Goal: Navigation & Orientation: Find specific page/section

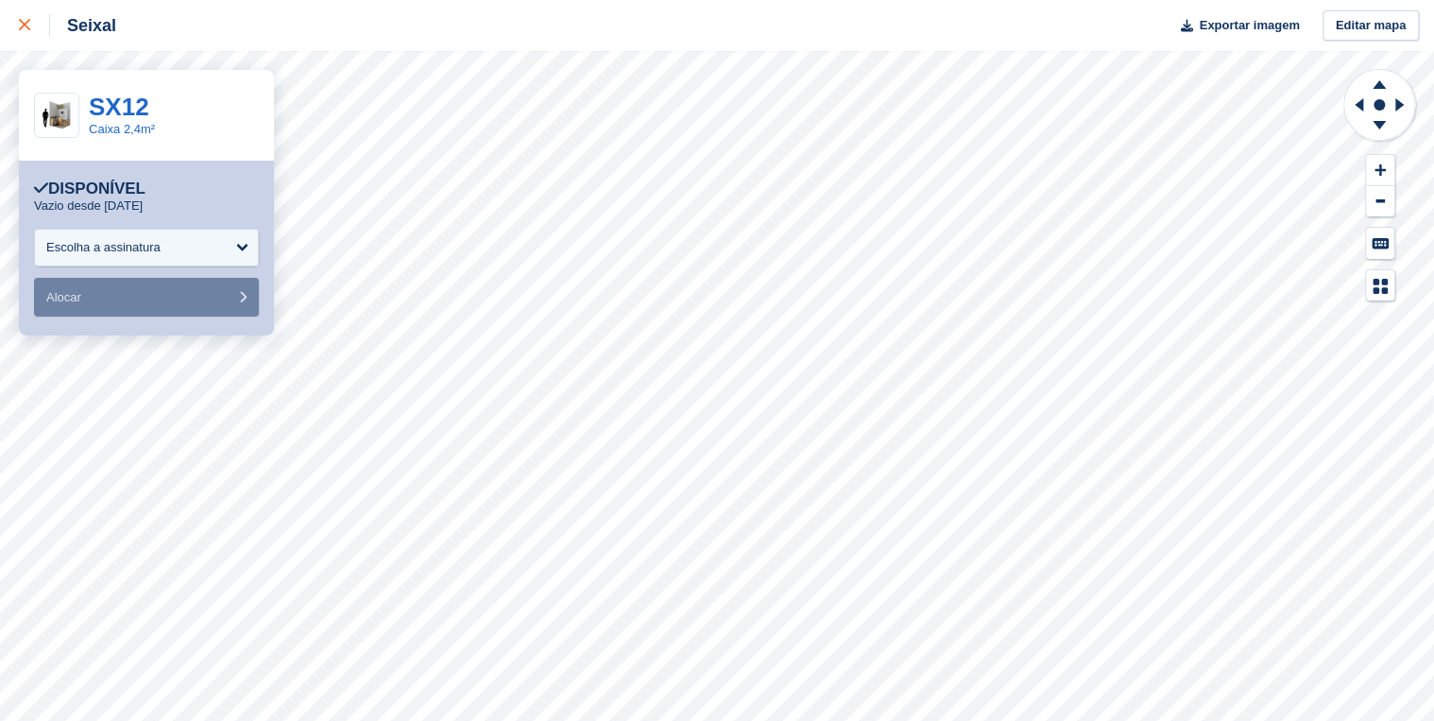
click at [15, 23] on link at bounding box center [25, 25] width 50 height 51
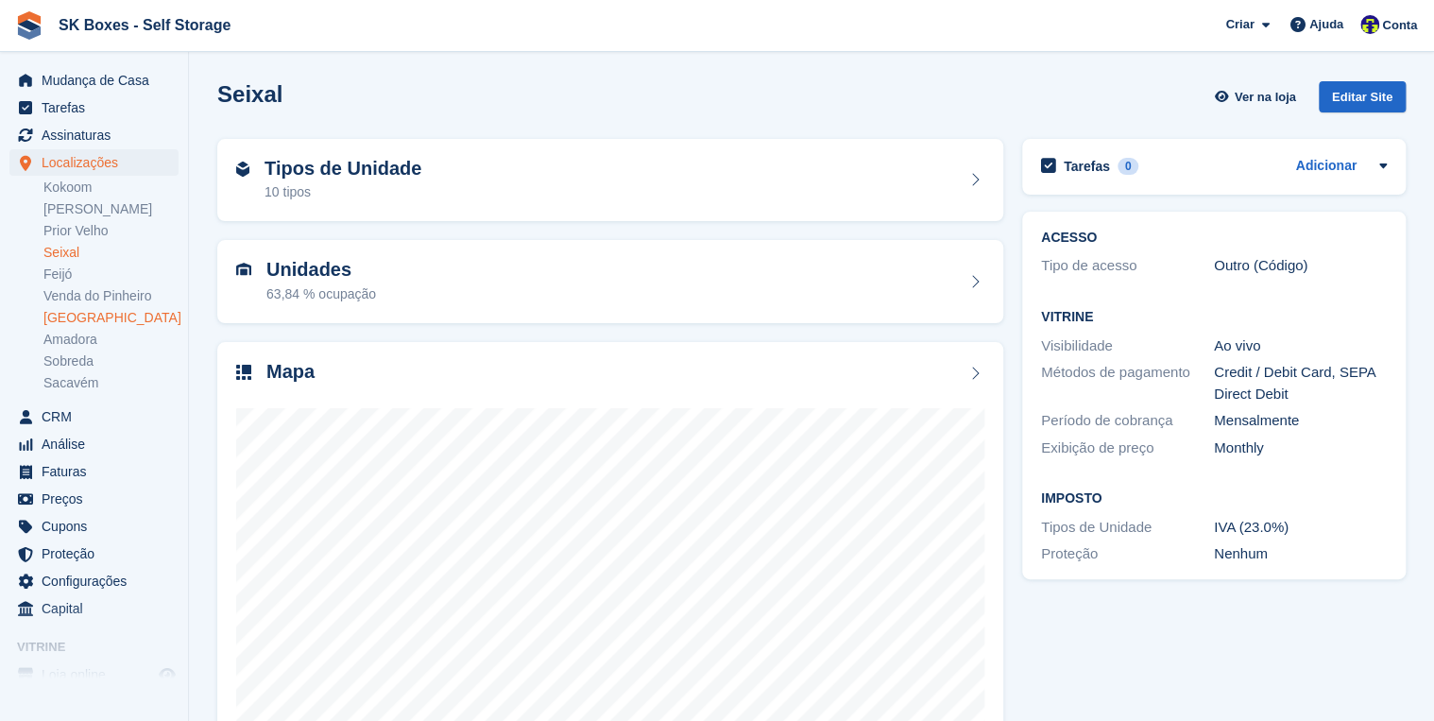
click at [77, 317] on link "Setúbal" at bounding box center [110, 318] width 135 height 18
click at [459, 387] on div at bounding box center [610, 574] width 748 height 378
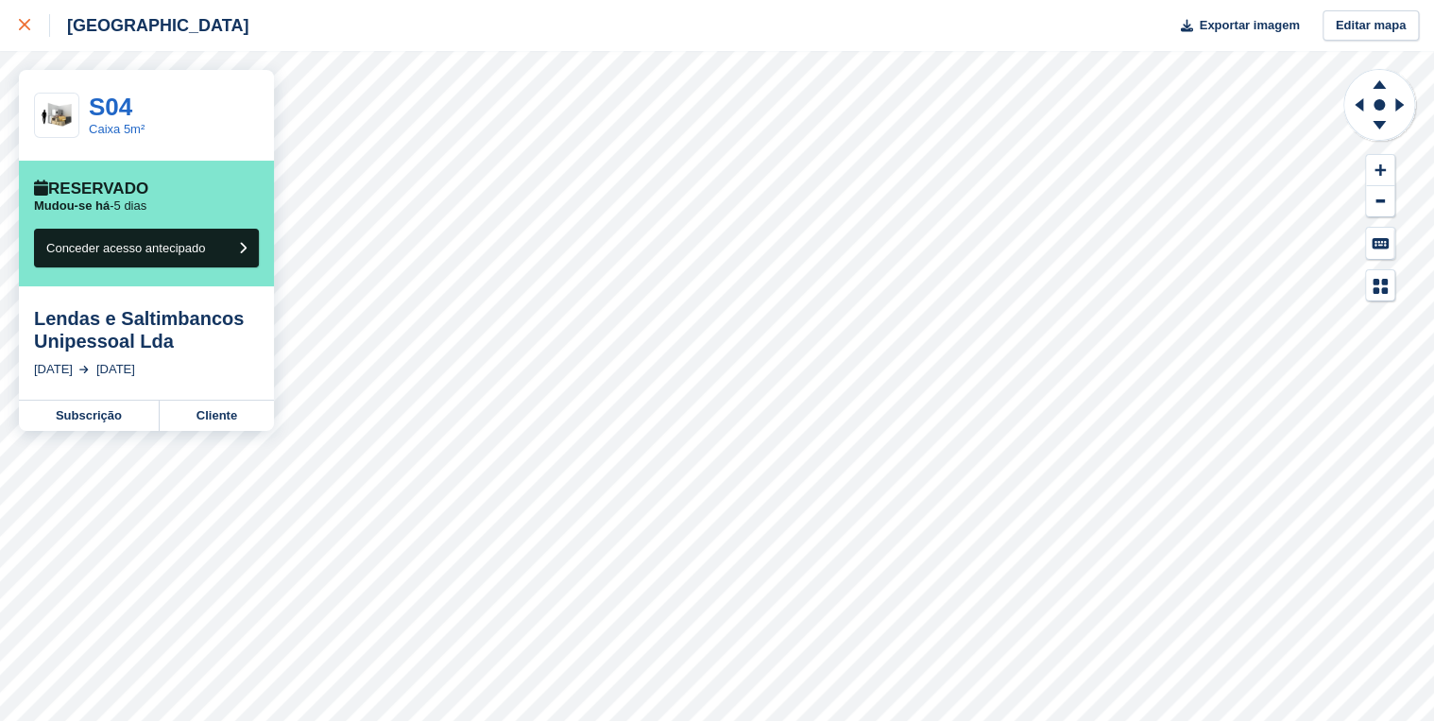
click at [20, 23] on icon at bounding box center [24, 24] width 11 height 11
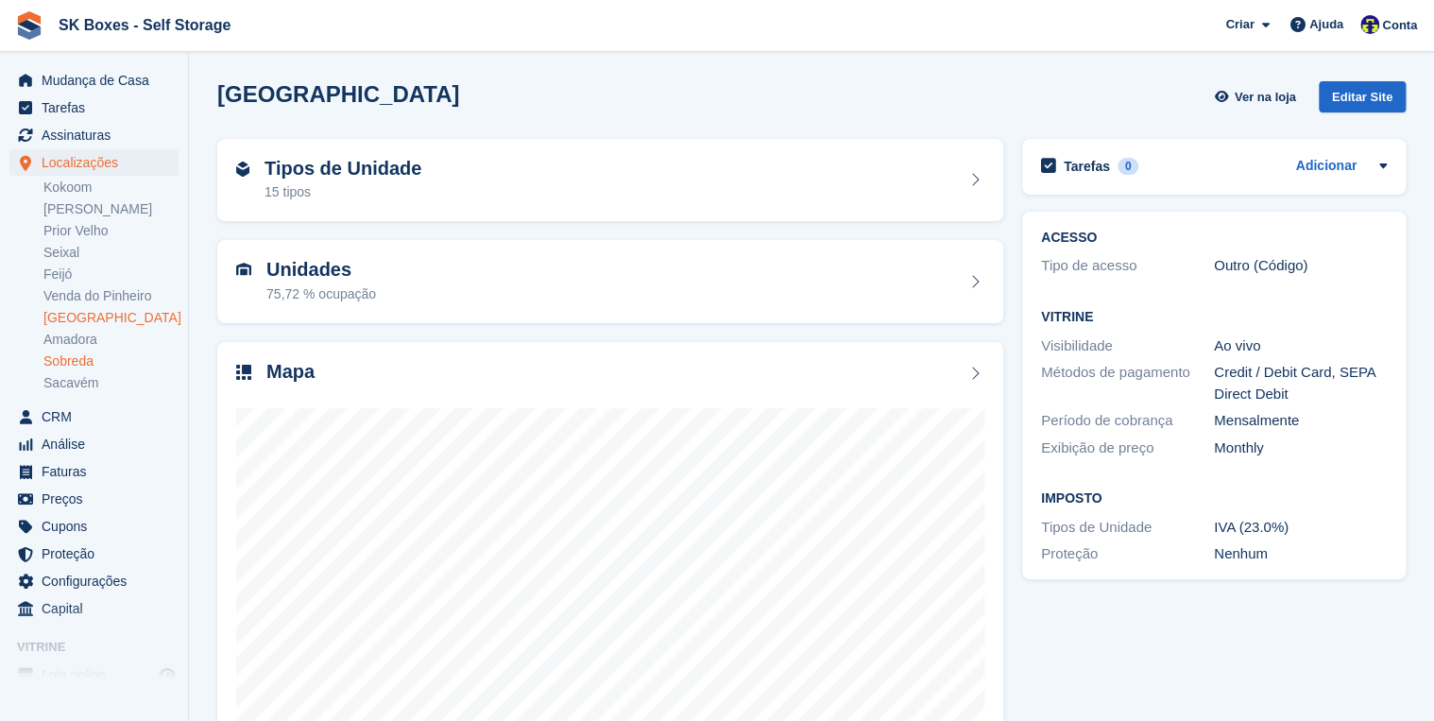
click at [76, 351] on li "Sobreda" at bounding box center [115, 361] width 145 height 20
click at [77, 363] on link "Sobreda" at bounding box center [110, 361] width 135 height 18
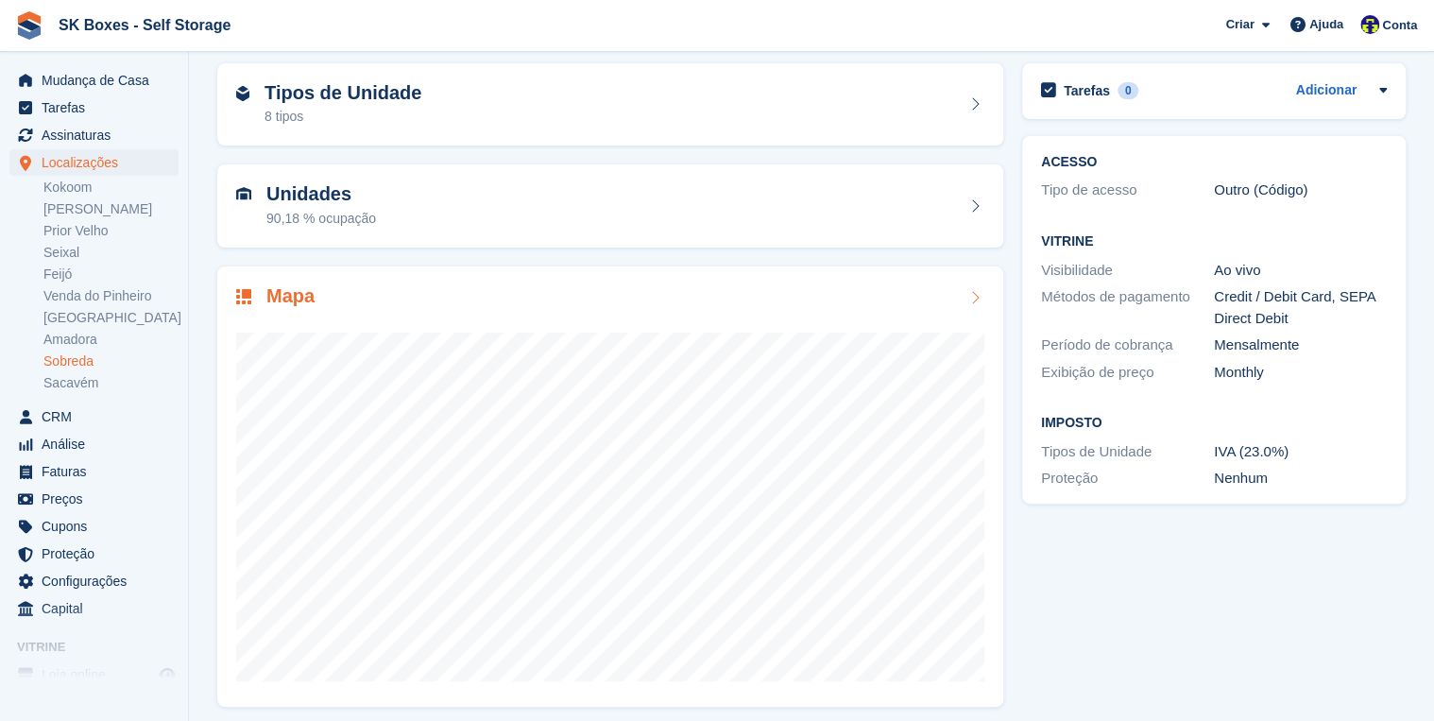
scroll to position [84, 0]
